Goal: Contribute content: Add original content to the website for others to see

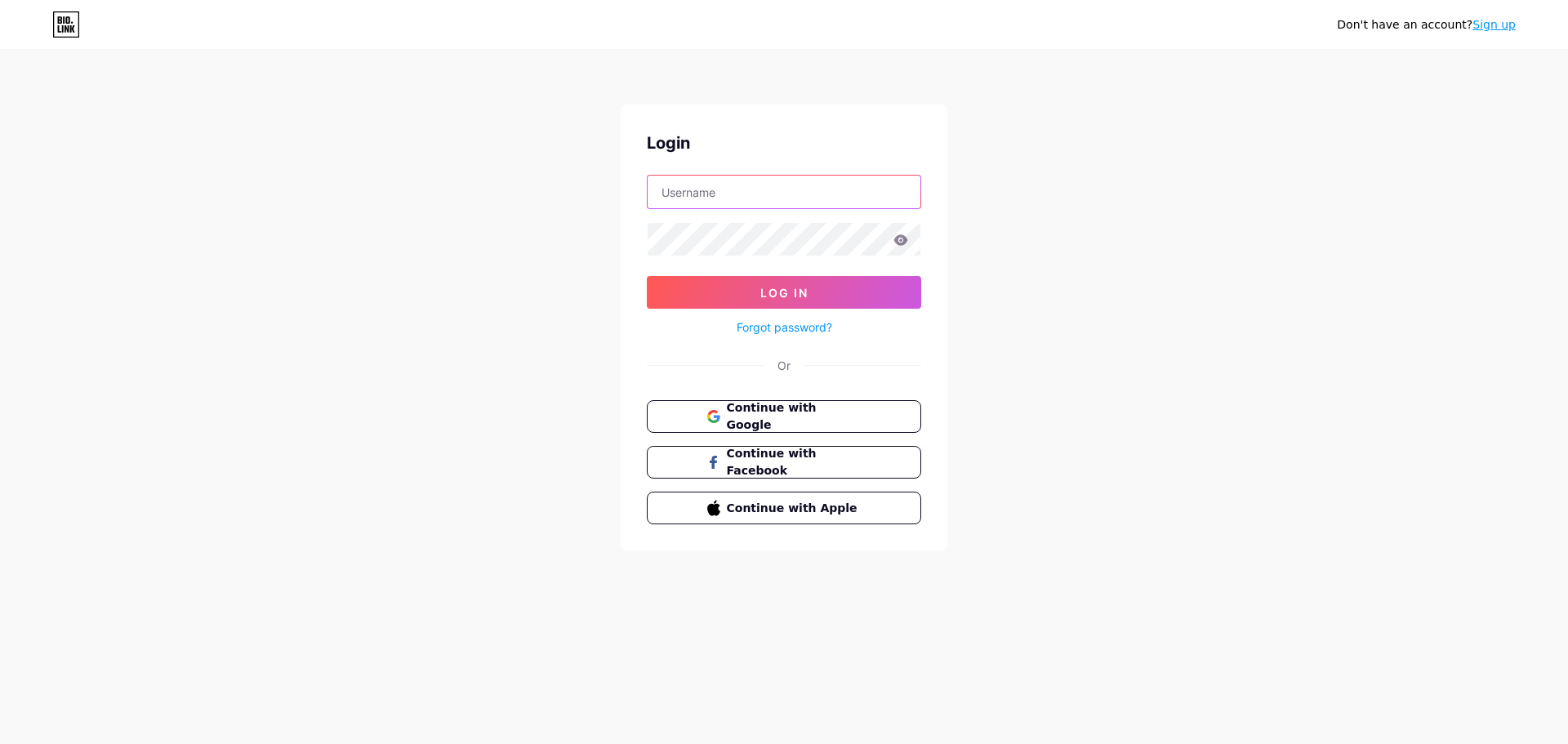
click at [795, 206] on input "text" at bounding box center [784, 191] width 273 height 32
type input "[DOMAIN_NAME][EMAIL_ADDRESS][DOMAIN_NAME]"
click at [647, 276] on button "Log In" at bounding box center [784, 292] width 274 height 32
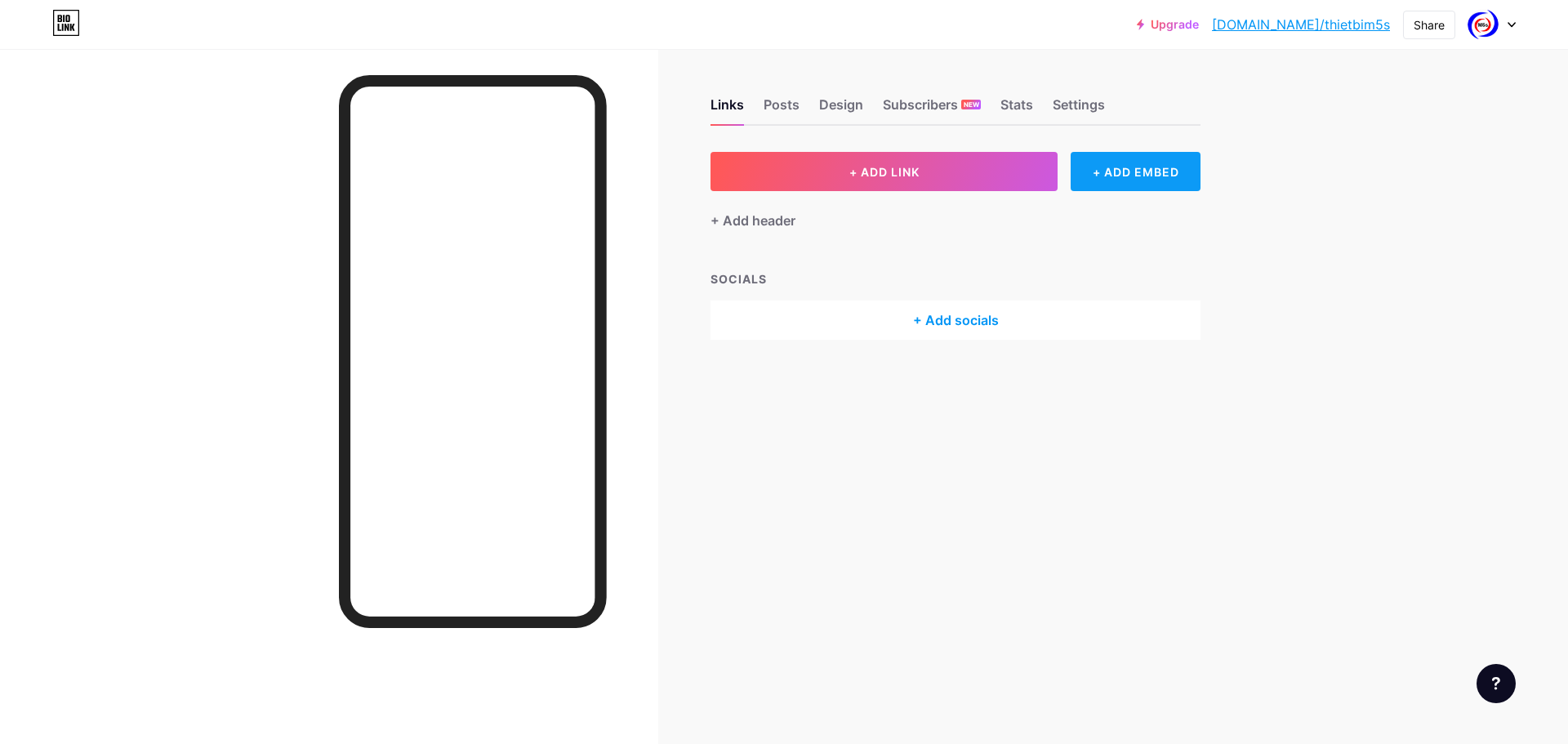
click at [1112, 169] on div "+ ADD EMBED" at bounding box center [1136, 171] width 130 height 39
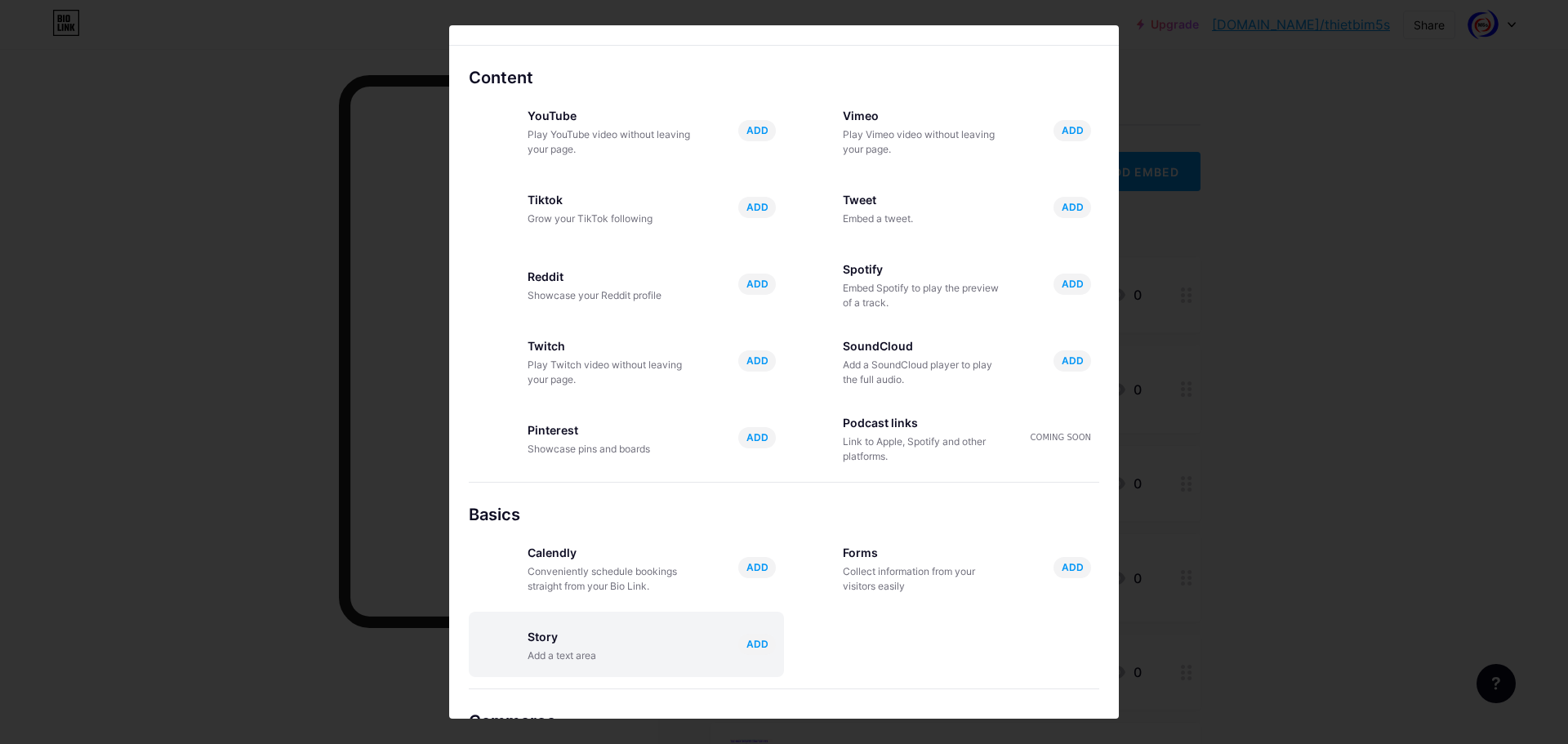
scroll to position [82, 0]
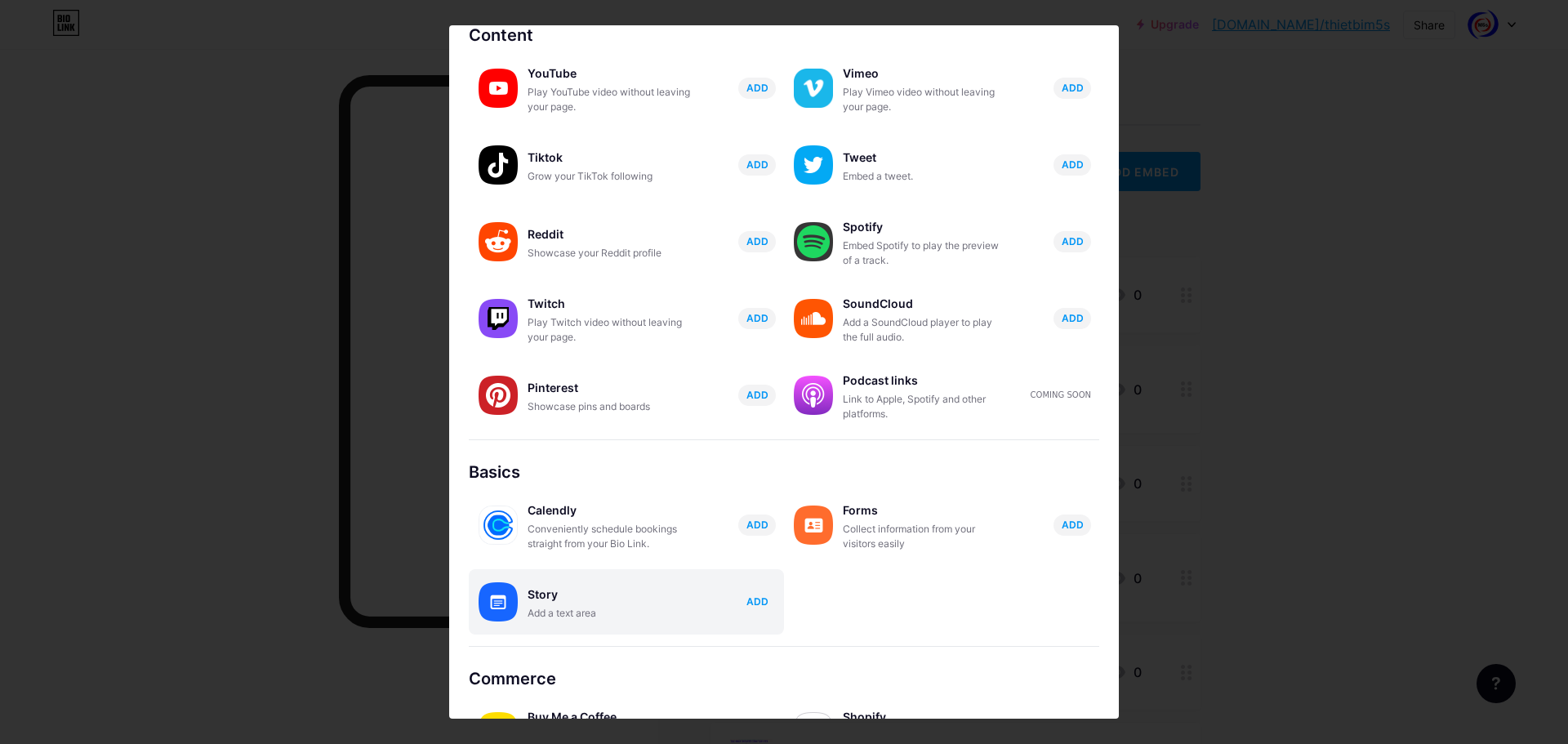
click at [755, 606] on span "ADD" at bounding box center [757, 601] width 22 height 14
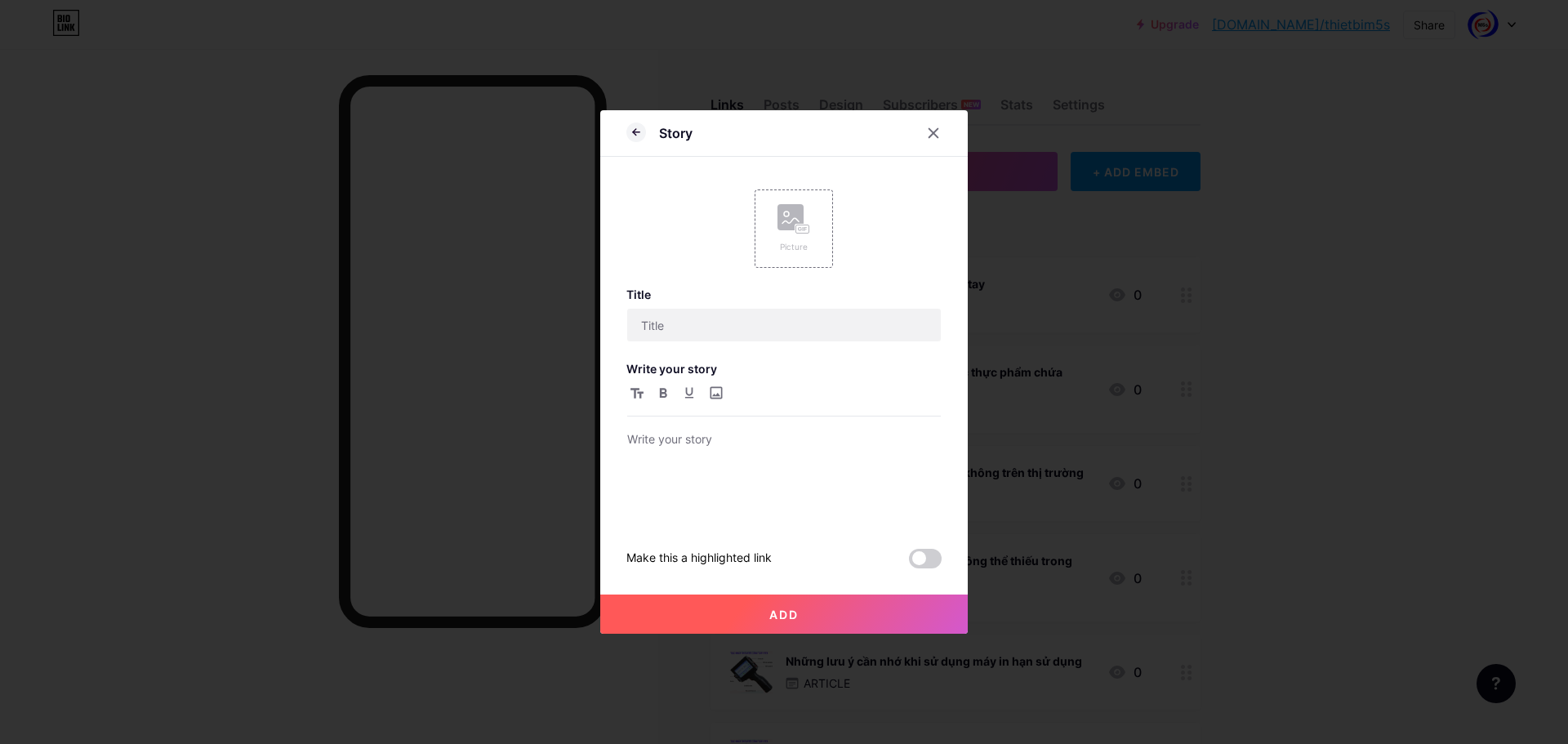
scroll to position [0, 0]
click at [807, 450] on p at bounding box center [784, 442] width 314 height 23
click at [744, 495] on div "[URL][DOMAIN_NAME]" at bounding box center [784, 476] width 314 height 92
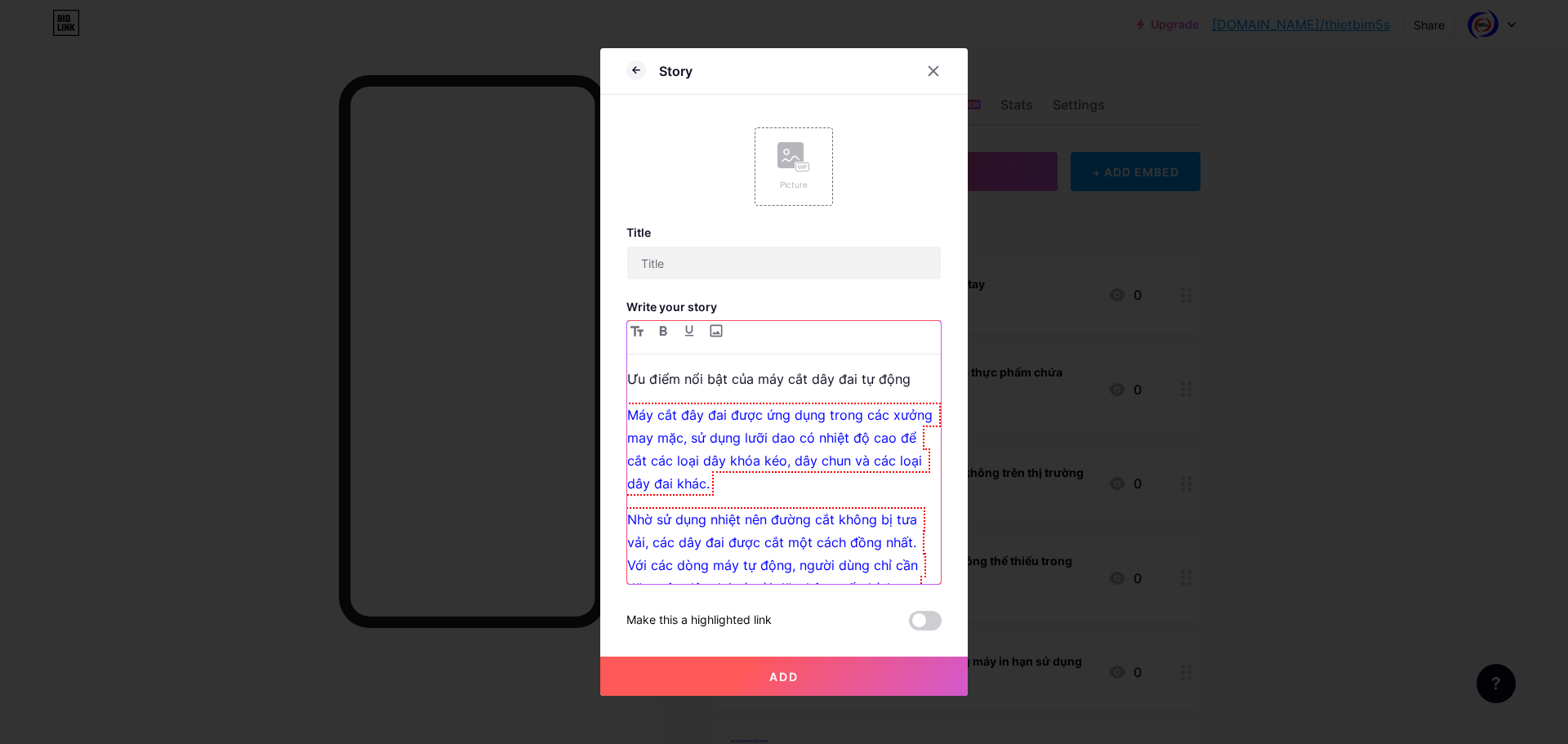
click at [831, 492] on p "Máy cắt đây đai được ứng dụng trong các xưởng may mặc, sử dụng lưỡi dao có nhiệ…" at bounding box center [784, 449] width 314 height 91
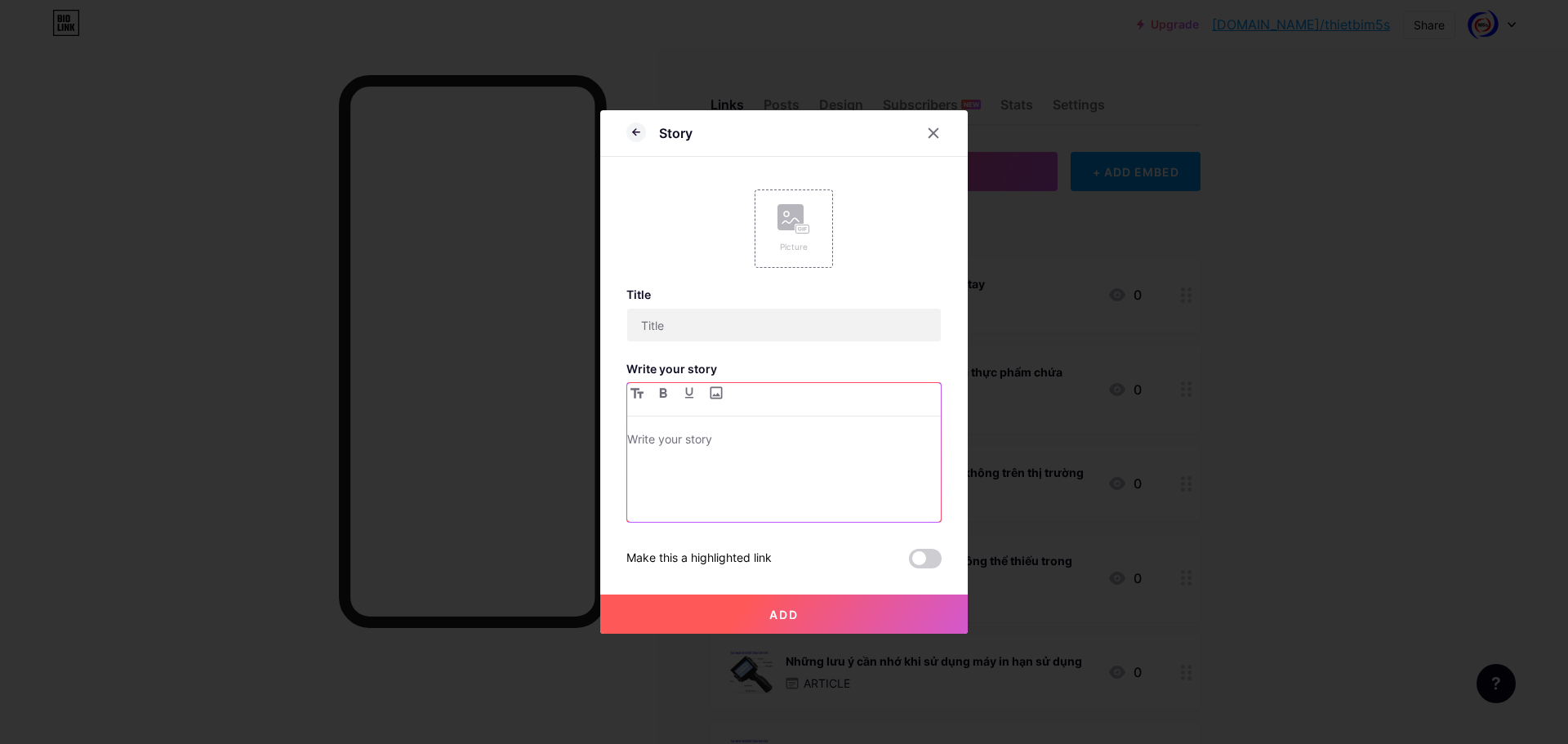
click at [831, 491] on div at bounding box center [784, 476] width 314 height 92
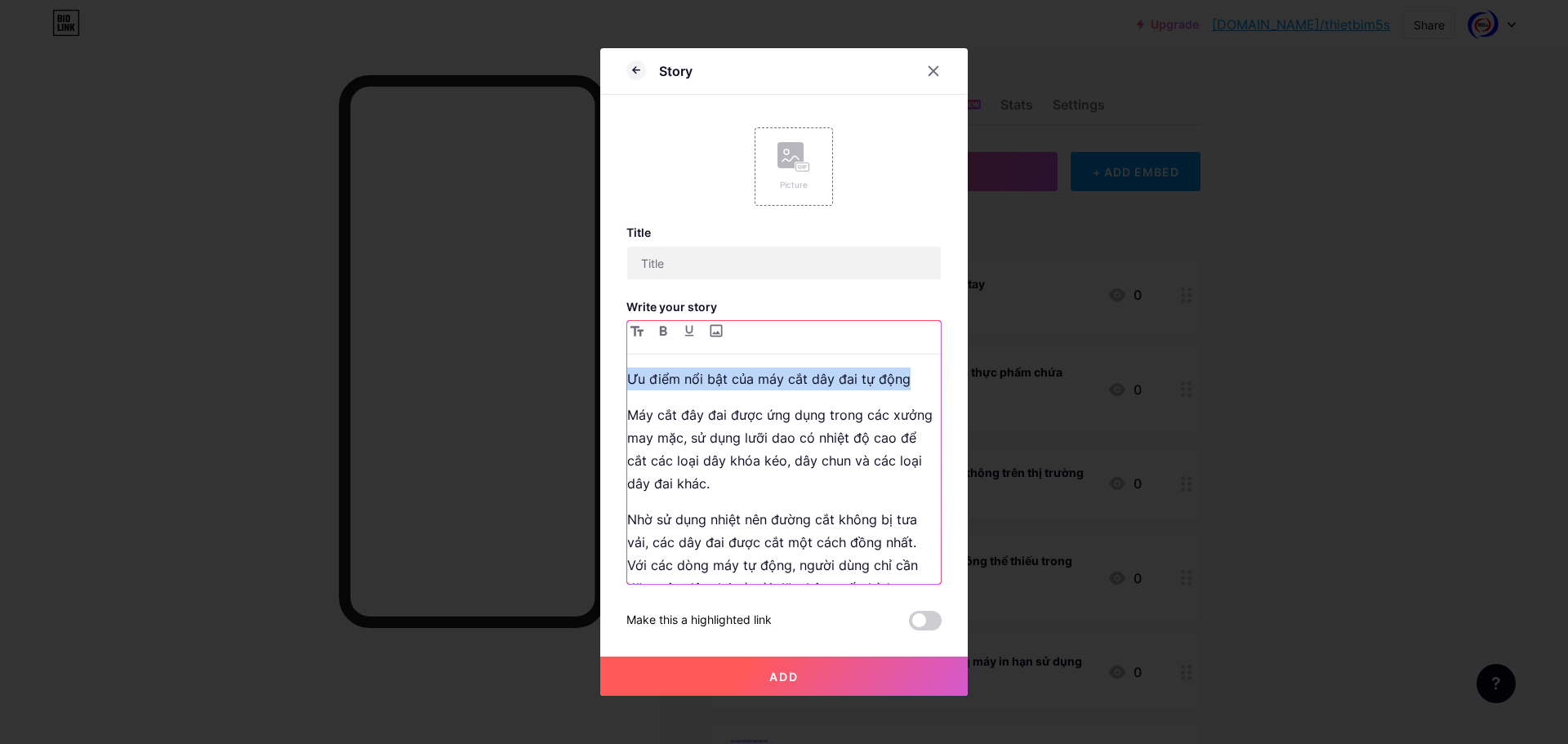
drag, startPoint x: 701, startPoint y: 378, endPoint x: 442, endPoint y: 374, distance: 259.0
click at [442, 374] on div "Story Picture Title Write your story Ưu điểm nổi bật của máy cắt dây đai tự độn…" at bounding box center [784, 372] width 1568 height 744
click at [732, 244] on div "Title Write your story Máy cắt đây đai được ứng dụng trong các xưởng may mặc, s…" at bounding box center [784, 428] width 316 height 405
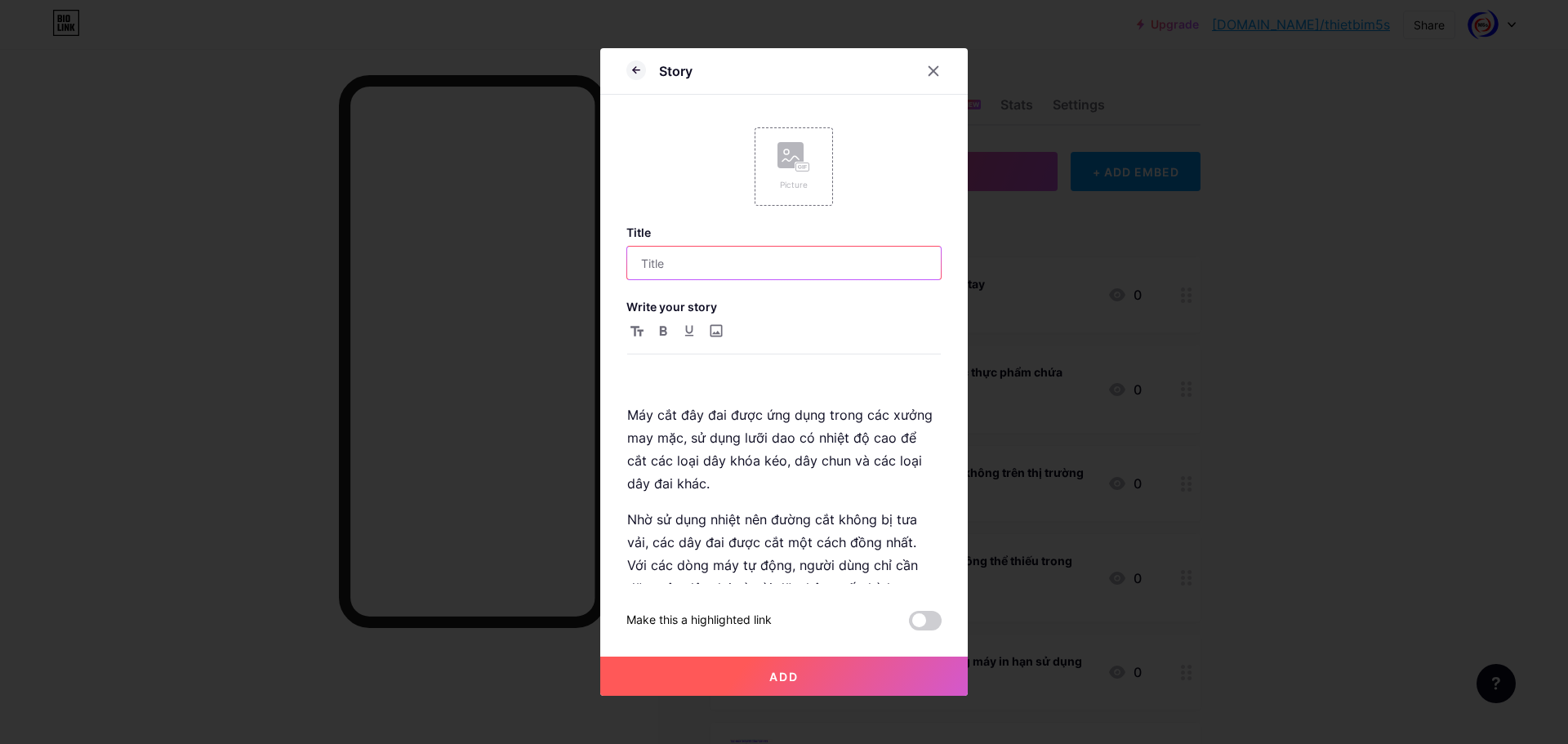
click at [729, 267] on input "text" at bounding box center [784, 263] width 314 height 32
paste input "Ưu điểm nổi bật của máy cắt dây đai tự động"
type input "Ưu điểm nổi bật của máy cắt dây đai tự động"
click at [785, 164] on rect at bounding box center [791, 156] width 27 height 27
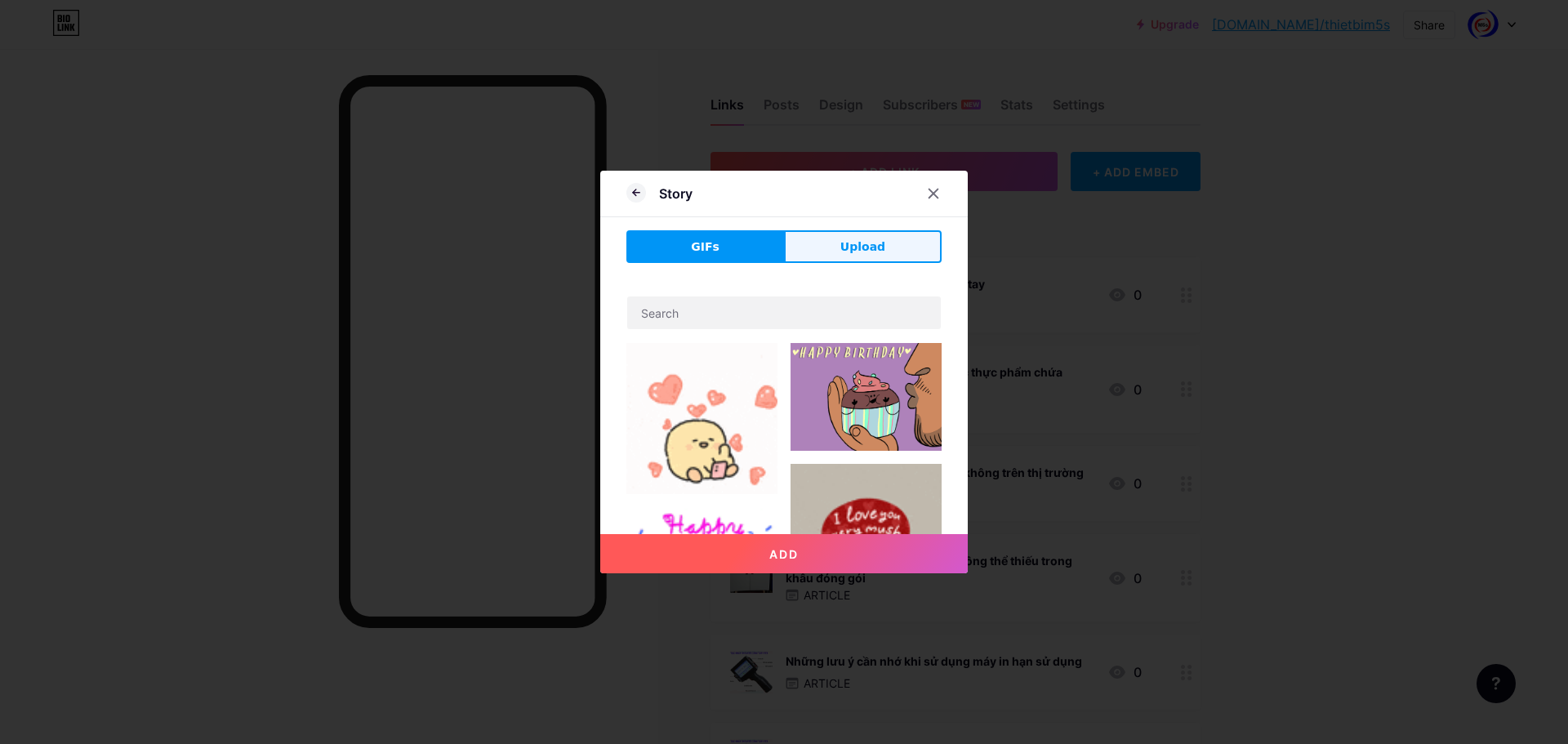
click at [857, 235] on button "Upload" at bounding box center [863, 246] width 157 height 32
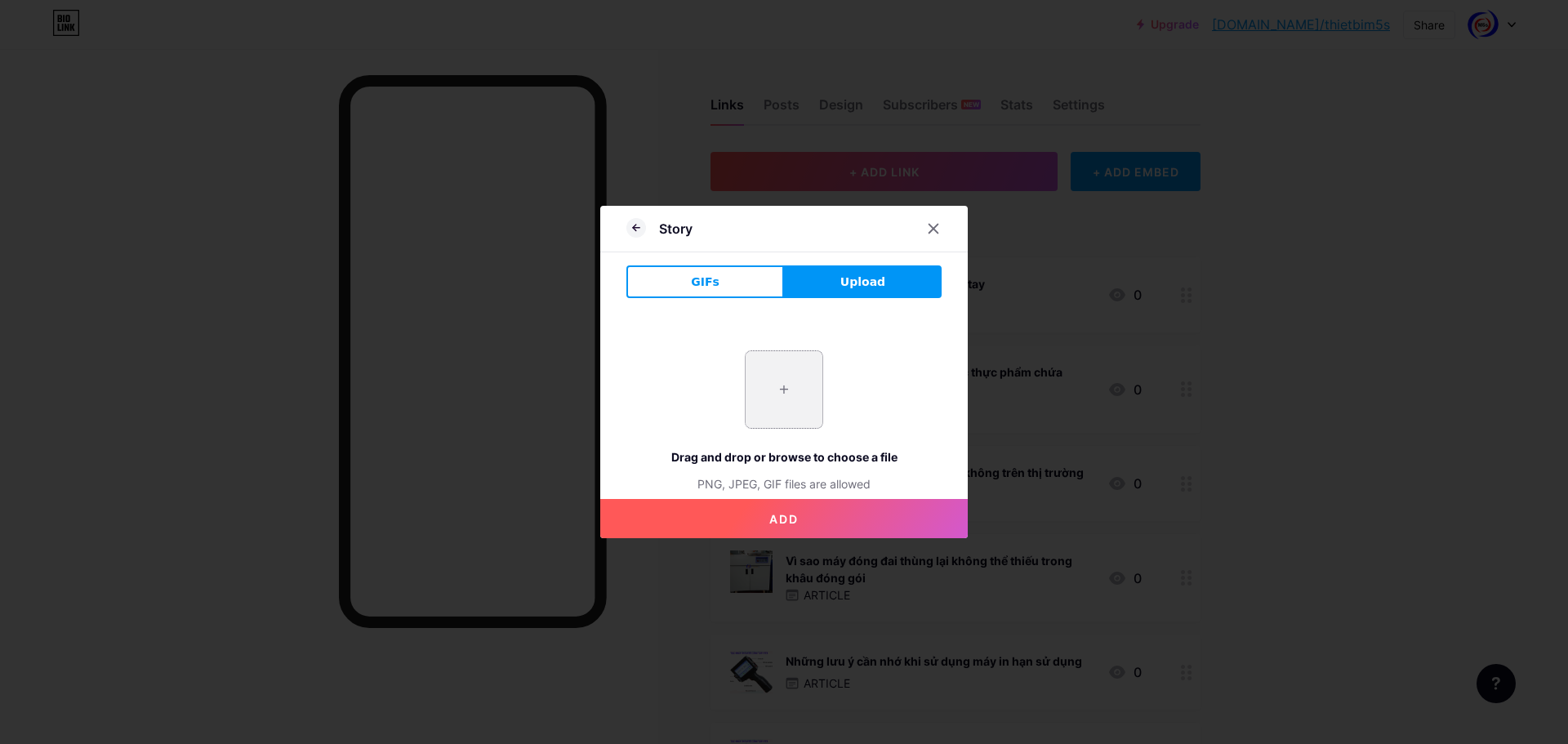
click at [765, 396] on input "file" at bounding box center [784, 389] width 77 height 77
type input "C:\fakepath\may-cat-day-dai.jpg"
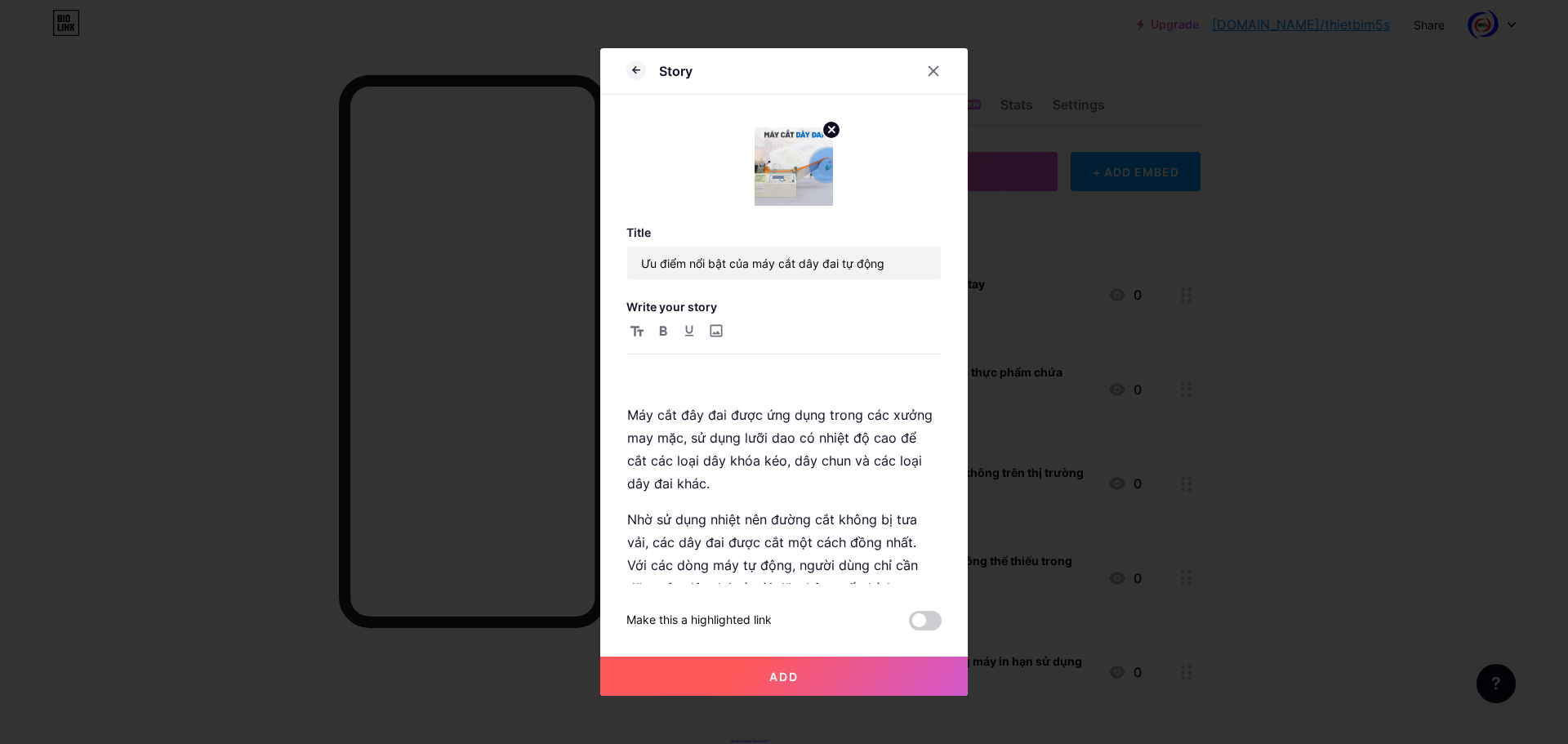
click at [798, 676] on button "Add" at bounding box center [784, 676] width 368 height 39
